Goal: Contribute content: Contribute content

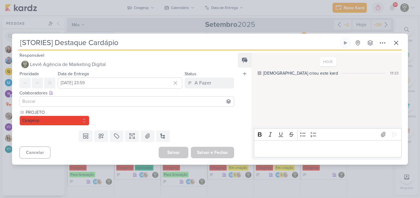
scroll to position [86, 0]
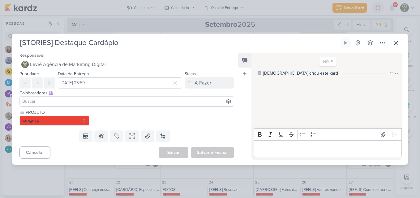
click at [147, 102] on input at bounding box center [126, 101] width 211 height 7
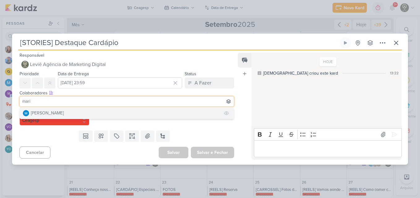
type input "mari"
click at [141, 117] on button "[PERSON_NAME]" at bounding box center [127, 113] width 214 height 11
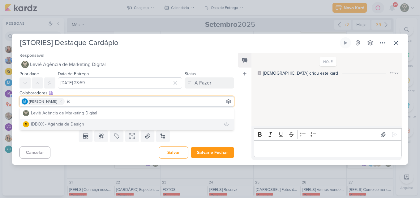
type input "id"
click at [128, 128] on button "IDBOX - Agência de Design" at bounding box center [127, 124] width 214 height 11
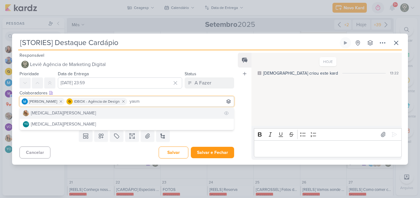
type input "yasm"
click at [142, 113] on button "[MEDICAL_DATA][PERSON_NAME]" at bounding box center [127, 113] width 214 height 11
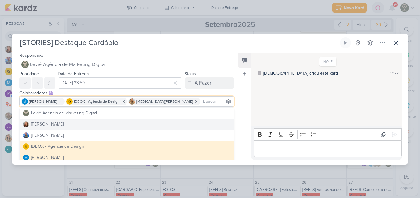
click at [239, 123] on div "Feed Atrelar email Solte o email para atrelar ao kard" at bounding box center [245, 106] width 14 height 107
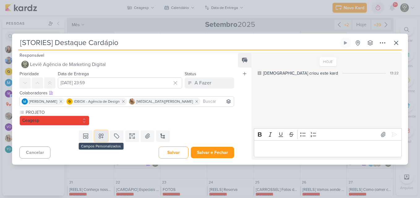
click at [102, 138] on icon at bounding box center [101, 136] width 6 height 6
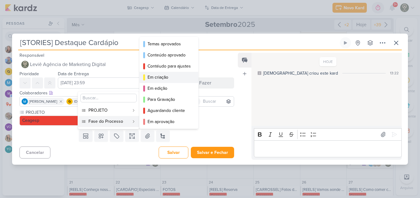
click at [156, 74] on button "Em criação" at bounding box center [168, 77] width 59 height 11
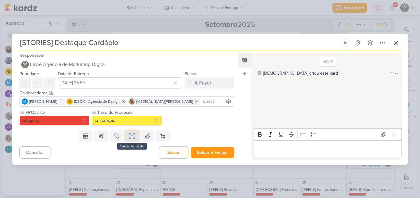
click at [132, 136] on icon at bounding box center [132, 136] width 6 height 6
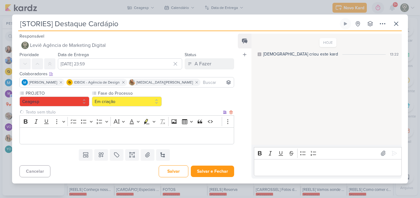
click at [92, 113] on input "text" at bounding box center [122, 112] width 197 height 6
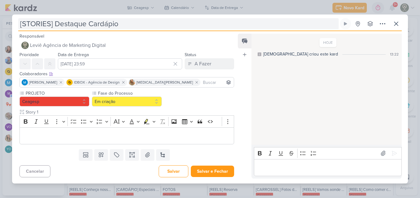
type input "Story 1"
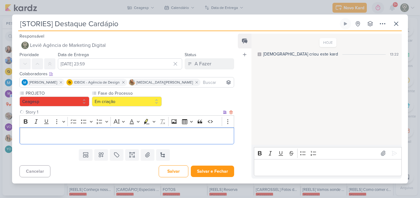
click at [97, 136] on p "Editor editing area: main" at bounding box center [127, 135] width 208 height 7
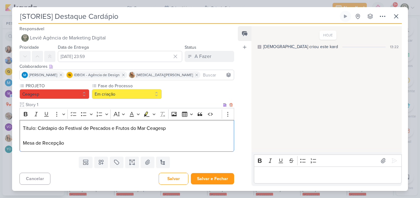
click at [37, 130] on p "Título: Cárdapio do Festival de Pescados e Frutos do Mar Ceagesp" at bounding box center [127, 128] width 208 height 7
click at [68, 145] on p "Mesa de Recepção" at bounding box center [127, 143] width 208 height 7
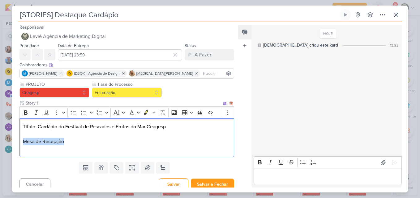
drag, startPoint x: 69, startPoint y: 140, endPoint x: 22, endPoint y: 140, distance: 47.6
click at [22, 140] on div "Título: Cardápio do Festival de Pescados e Frutos do Mar Ceagesp Mesa de Recepç…" at bounding box center [126, 138] width 215 height 39
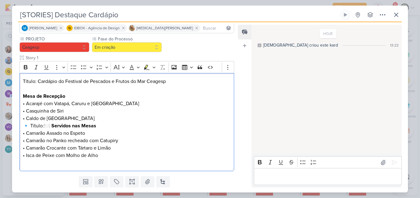
scroll to position [48, 0]
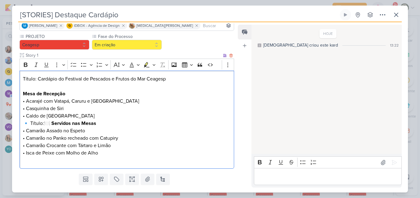
click at [75, 115] on p "Mesa de Recepção • Acarajé com Vatapá, Caruru e [GEOGRAPHIC_DATA] • Casquinha d…" at bounding box center [127, 105] width 208 height 30
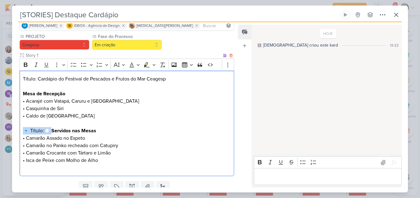
drag, startPoint x: 54, startPoint y: 131, endPoint x: 23, endPoint y: 132, distance: 31.2
click at [23, 132] on p "🔹 Título: 🍽️ Servidos nas Mesas • Camarão Assado no Espeto • Camarão no Panko r…" at bounding box center [127, 145] width 208 height 37
click at [67, 152] on p "Servidos nas Mesas • Camarão Assado no Espeto • Camarão no Panko recheado com C…" at bounding box center [127, 145] width 208 height 37
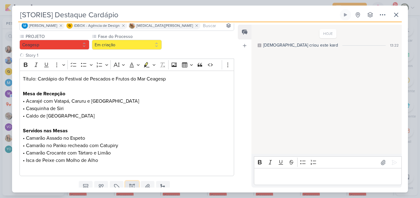
click at [131, 184] on icon at bounding box center [132, 187] width 6 height 6
click at [115, 179] on input "text" at bounding box center [122, 182] width 197 height 6
type input "Story 2"
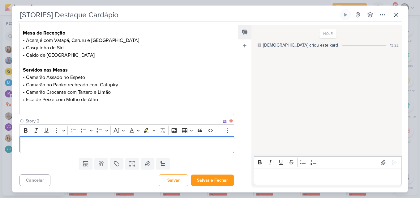
click at [179, 144] on p "Editor editing area: main" at bounding box center [127, 145] width 208 height 7
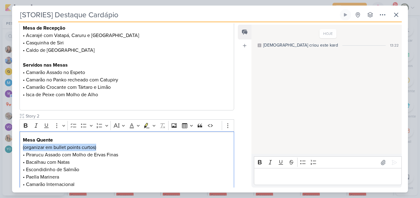
drag, startPoint x: 112, startPoint y: 146, endPoint x: 14, endPoint y: 147, distance: 98.3
click at [14, 147] on div "PROJETO [GEOGRAPHIC_DATA] Fase do Processo" at bounding box center [124, 82] width 224 height 228
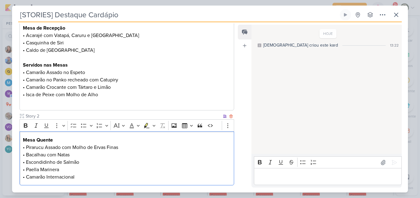
click at [101, 172] on p "Mesa Quente • Pirarucu Assado com Molho de Ervas Finas • Bacalhau com Natas • E…" at bounding box center [127, 159] width 208 height 45
click at [101, 176] on p "Mesa Quente • Pirarucu Assado com Molho de Ervas Finas • Bacalhau com Natas • E…" at bounding box center [127, 159] width 208 height 45
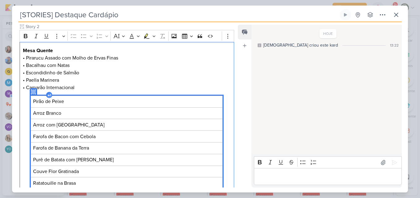
scroll to position [202, 0]
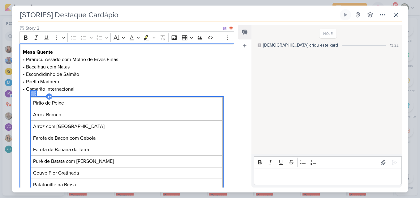
click at [32, 94] on icon "Editor editing area: main" at bounding box center [33, 94] width 4 height 4
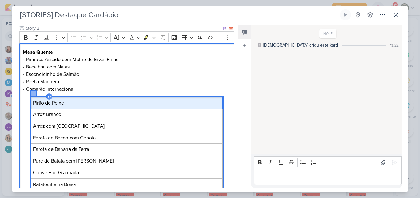
drag, startPoint x: 32, startPoint y: 94, endPoint x: 203, endPoint y: 102, distance: 170.6
click at [203, 102] on span "Pirão de Peixe" at bounding box center [127, 103] width 188 height 7
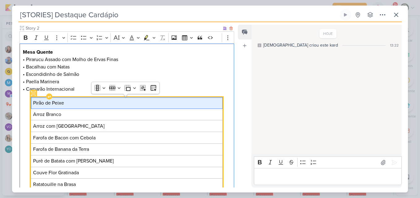
click at [87, 97] on td "Pirão de Peixe" at bounding box center [127, 102] width 192 height 11
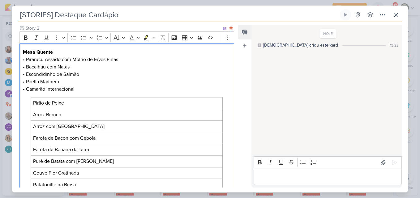
click at [81, 90] on p "Mesa Quente • Pirarucu Assado com Molho de Ervas Finas • Bacalhau com Natas • E…" at bounding box center [127, 71] width 208 height 45
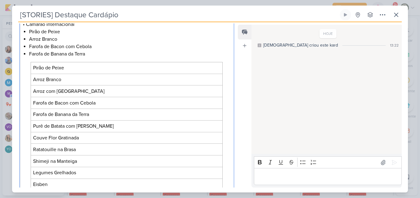
scroll to position [276, 0]
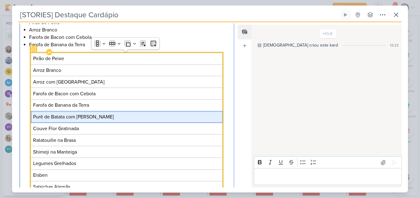
click at [49, 117] on span "Purê de Batata com [PERSON_NAME]" at bounding box center [127, 116] width 188 height 7
drag, startPoint x: 111, startPoint y: 118, endPoint x: 31, endPoint y: 115, distance: 80.1
click at [31, 115] on td "Purê de Batata com [PERSON_NAME]" at bounding box center [127, 117] width 192 height 12
copy span "Purê de Batata com [PERSON_NAME]"
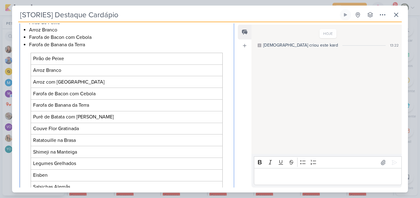
click at [87, 48] on li "Farofa de Banana da Terra" at bounding box center [130, 44] width 202 height 7
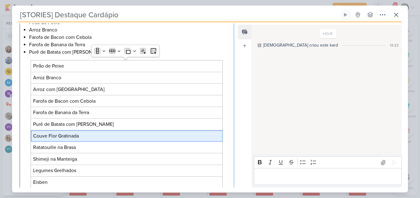
drag, startPoint x: 81, startPoint y: 137, endPoint x: 23, endPoint y: 136, distance: 57.8
click at [23, 136] on div "Mesa Quente • Pirarucu Assado com Molho de Ervas Finas • Bacalhau com Natas • E…" at bounding box center [126, 87] width 215 height 236
copy span "Couve Flor Gratinada"
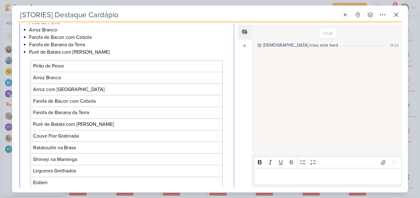
click at [75, 54] on li "Purê de Batata com [PERSON_NAME]" at bounding box center [130, 52] width 202 height 7
click at [109, 53] on li "Purê de Batata com [PERSON_NAME]" at bounding box center [130, 52] width 202 height 7
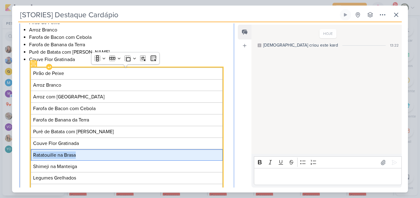
drag, startPoint x: 76, startPoint y: 159, endPoint x: 30, endPoint y: 156, distance: 46.1
click at [31, 156] on td "Ratatouille na Brasa" at bounding box center [127, 155] width 192 height 11
copy span "Ratatouille na Brasa"
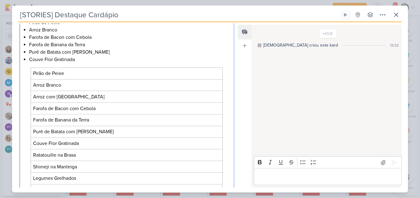
click at [83, 63] on li "Couve Flor Gratinada" at bounding box center [130, 59] width 202 height 7
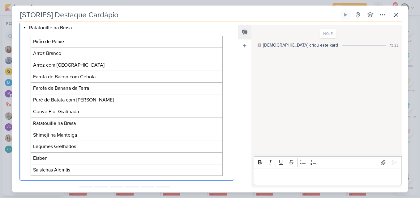
scroll to position [317, 0]
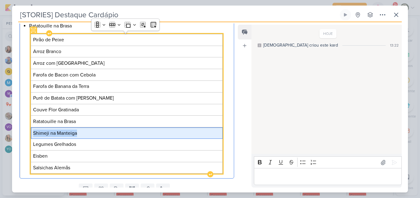
drag, startPoint x: 79, startPoint y: 133, endPoint x: 30, endPoint y: 132, distance: 48.2
click at [31, 132] on td "Shimeji na Manteiga" at bounding box center [127, 133] width 192 height 11
copy span "Shimeji na Manteiga"
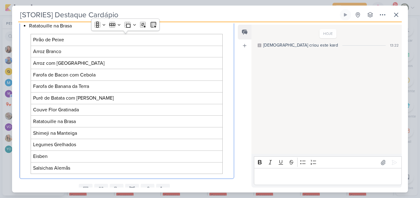
click at [75, 28] on li "Ratatouille na Brasa" at bounding box center [130, 25] width 202 height 7
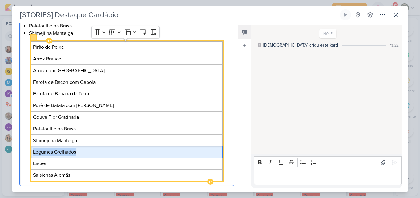
drag, startPoint x: 79, startPoint y: 152, endPoint x: 30, endPoint y: 150, distance: 49.2
click at [31, 150] on td "Legumes Grelhados" at bounding box center [127, 152] width 192 height 11
copy span "Legumes Grelhados"
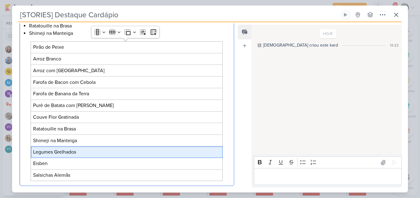
click at [80, 34] on li "Shimeji na Manteiga" at bounding box center [130, 33] width 202 height 7
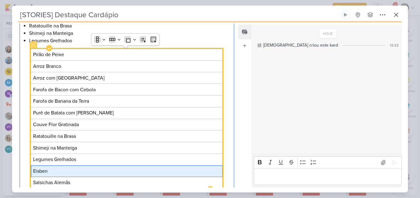
drag, startPoint x: 63, startPoint y: 172, endPoint x: 30, endPoint y: 171, distance: 33.4
click at [31, 171] on td "Eisben" at bounding box center [127, 171] width 192 height 11
copy span "Eisben"
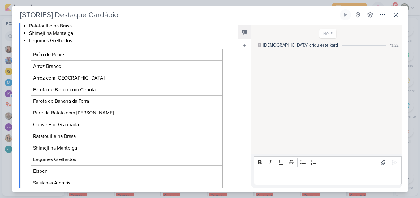
click at [78, 38] on li "Legumes Grelhados" at bounding box center [130, 40] width 202 height 7
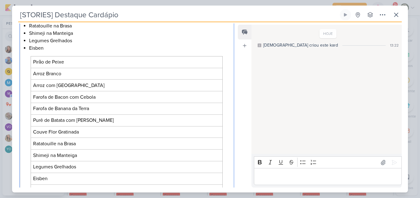
scroll to position [365, 0]
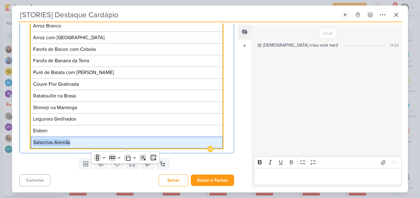
drag, startPoint x: 76, startPoint y: 144, endPoint x: 32, endPoint y: 142, distance: 44.0
click at [33, 142] on span "Salsichas Alemãs" at bounding box center [127, 142] width 188 height 7
copy span "Salsichas Alemãs"
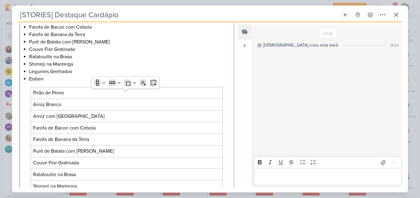
scroll to position [281, 0]
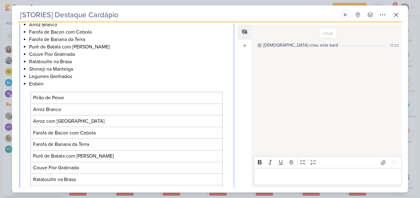
click at [65, 88] on div "Mesa Quente • Pirarucu Assado com Molho de Ervas Finas • Bacalhau com Natas • E…" at bounding box center [126, 100] width 215 height 273
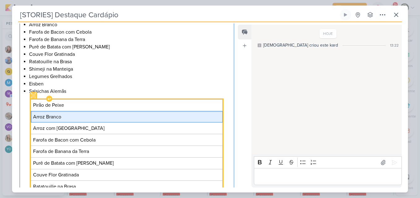
click at [71, 122] on td "Arroz Branco" at bounding box center [127, 116] width 192 height 11
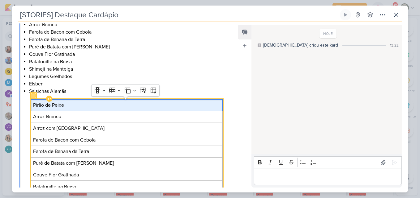
scroll to position [281, 0]
click at [72, 100] on td "Pirão de Peixe" at bounding box center [127, 105] width 192 height 11
drag, startPoint x: 72, startPoint y: 100, endPoint x: 68, endPoint y: 103, distance: 4.0
click at [68, 103] on span "Pirão de Peixe" at bounding box center [127, 105] width 188 height 7
click at [31, 104] on td "Pirão de Peixe" at bounding box center [127, 105] width 192 height 11
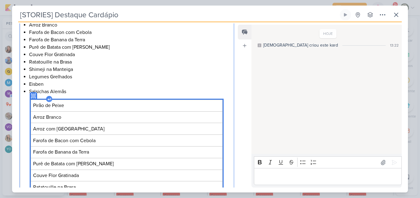
click at [31, 97] on icon "Editor editing area: main" at bounding box center [33, 96] width 4 height 4
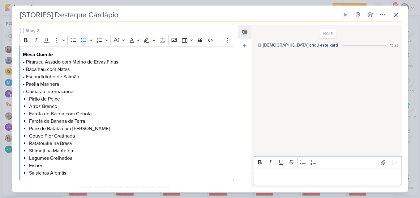
scroll to position [201, 0]
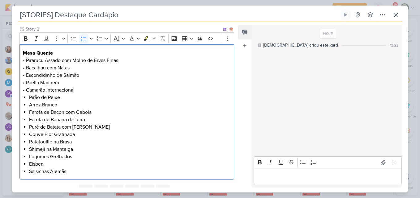
click at [28, 66] on p "Mesa Quente • Pirarucu Assado com Molho de Ervas Finas • Bacalhau com Natas • E…" at bounding box center [127, 71] width 208 height 45
click at [53, 65] on p "Mesa Quente • Pirarucu Assado com Molho de Ervas Finas • Bacalhau com Natas • E…" at bounding box center [127, 71] width 208 height 45
click at [51, 93] on p "Mesa Quente • Pirarucu Assado com Molho de Ervas Finas • Bacalhau com Natas • E…" at bounding box center [127, 71] width 208 height 45
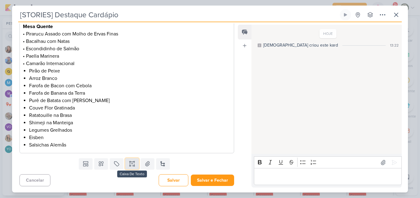
click at [131, 163] on icon at bounding box center [132, 164] width 6 height 6
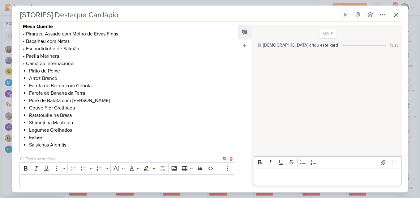
click at [101, 158] on input "text" at bounding box center [122, 159] width 197 height 6
type input "Story 3"
click at [95, 186] on p "Editor editing area: main" at bounding box center [127, 182] width 208 height 7
drag, startPoint x: 237, startPoint y: 126, endPoint x: 236, endPoint y: 146, distance: 20.4
click at [236, 146] on div "Responsável Leviê Agência de Marketing Digital Nenhum contato encontrado create…" at bounding box center [210, 107] width 396 height 171
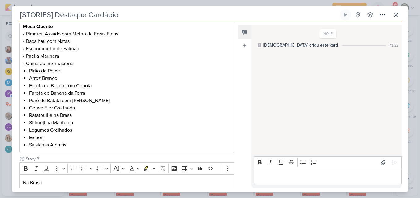
scroll to position [265, 0]
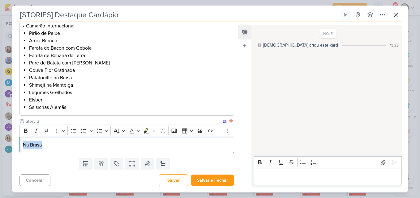
drag, startPoint x: 23, startPoint y: 146, endPoint x: 46, endPoint y: 143, distance: 24.0
click at [46, 143] on p "Na Brasa" at bounding box center [127, 145] width 208 height 7
click at [26, 132] on icon "Editor toolbar" at bounding box center [26, 131] width 6 height 6
click at [61, 147] on p "Na Brasa" at bounding box center [127, 145] width 208 height 7
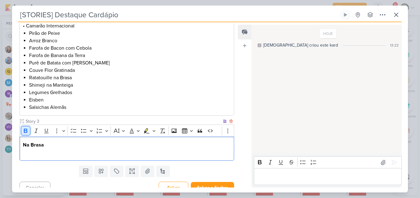
click at [26, 133] on icon "Editor toolbar" at bounding box center [26, 131] width 6 height 6
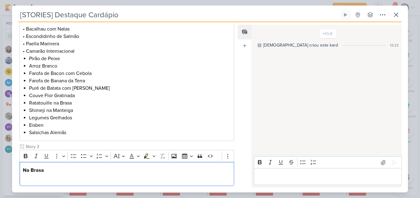
scroll to position [246, 0]
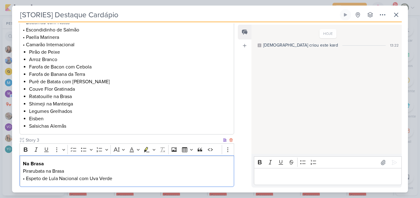
click at [70, 170] on p "Pirarubata na Brasa • Espeto de Lula Nacional com Uva Verde" at bounding box center [127, 175] width 208 height 15
click at [83, 154] on button "Bulleted List" at bounding box center [83, 149] width 9 height 9
click at [32, 179] on li "Pirarubata na Brasa • Espeto de Lula Nacional com Uva Verde" at bounding box center [130, 175] width 202 height 15
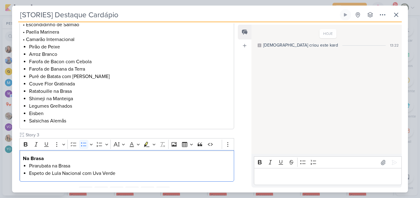
scroll to position [259, 0]
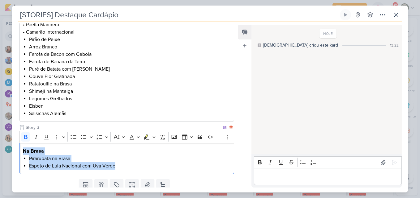
drag, startPoint x: 22, startPoint y: 149, endPoint x: 133, endPoint y: 165, distance: 111.8
click at [133, 165] on div "Na Brasa Pirarubata na Brasa Espeto de Lula Nacional com Uva Verde" at bounding box center [126, 159] width 215 height 32
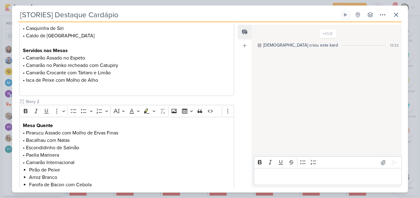
scroll to position [126, 0]
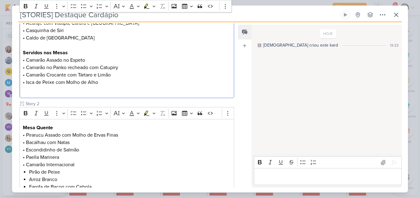
click at [133, 96] on div "Título: Cardápio do Festival de Pescados e Frutos do Mar Ceagesp Mesa de Recepç…" at bounding box center [126, 46] width 215 height 106
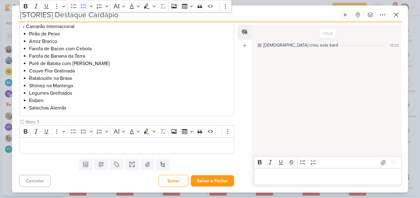
scroll to position [288, 0]
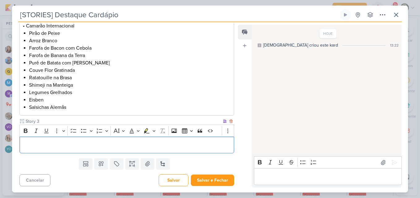
click at [61, 144] on p "Editor editing area: main" at bounding box center [127, 145] width 208 height 7
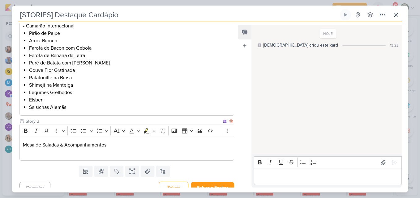
click at [56, 151] on p "Editor editing area: main" at bounding box center [127, 152] width 208 height 7
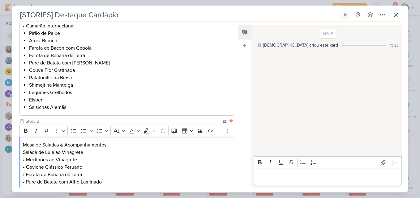
scroll to position [307, 0]
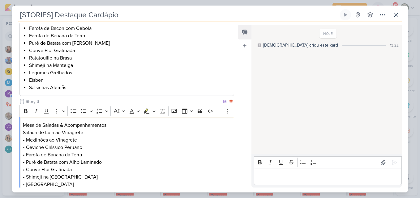
click at [23, 133] on p "Salada de Lula ao Vinagrete • Mexilhões ao Vinagrete • Ceviche Clássico Peruano…" at bounding box center [127, 158] width 208 height 59
click at [79, 111] on button "Bulleted List" at bounding box center [83, 111] width 9 height 9
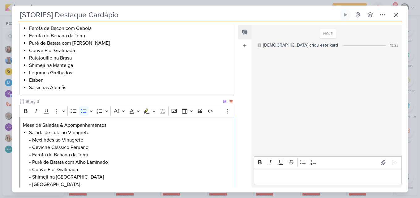
click at [33, 143] on li "Salada de Lula ao Vinagrete • Mexilhões ao Vinagrete • Ceviche Clássico Peruano…" at bounding box center [130, 158] width 202 height 59
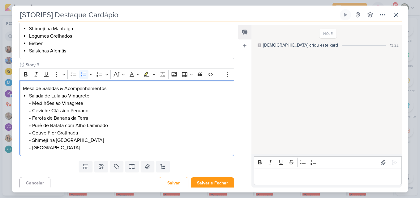
scroll to position [347, 0]
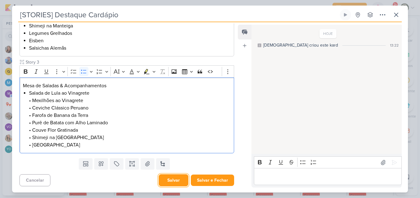
click at [181, 177] on button "Salvar" at bounding box center [174, 181] width 30 height 12
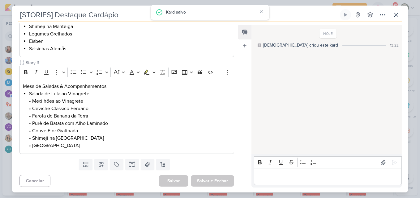
scroll to position [0, 0]
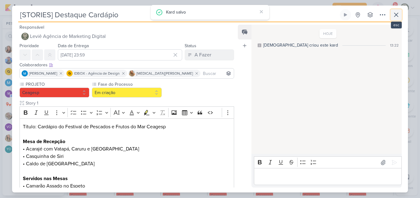
click at [397, 16] on icon at bounding box center [396, 15] width 4 height 4
